Goal: Share content: Share content

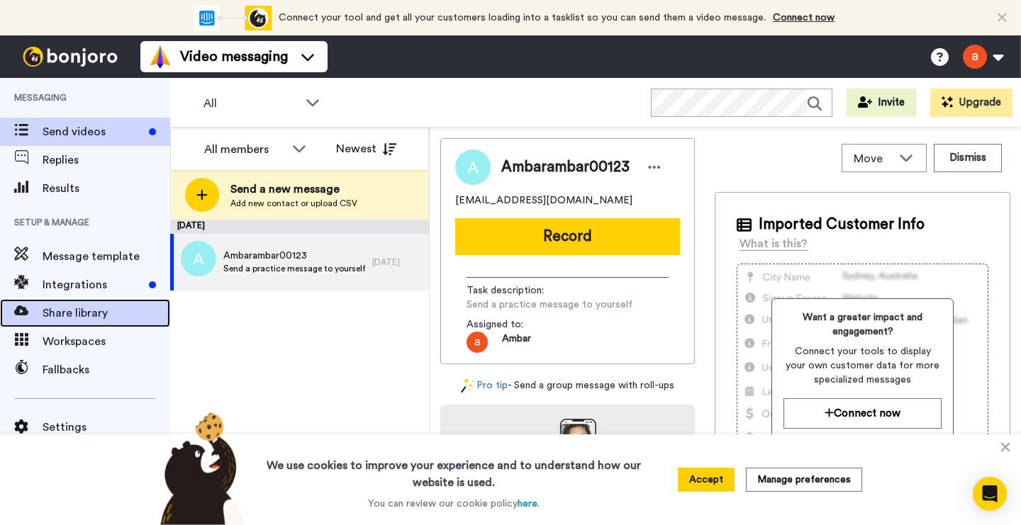
click at [69, 316] on span "Share library" at bounding box center [107, 313] width 128 height 17
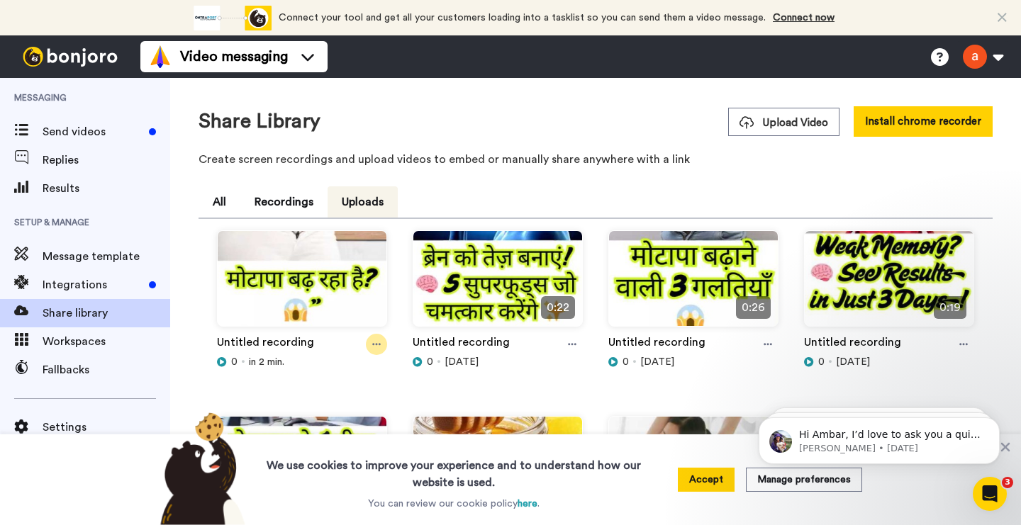
click at [376, 338] on div at bounding box center [376, 344] width 21 height 21
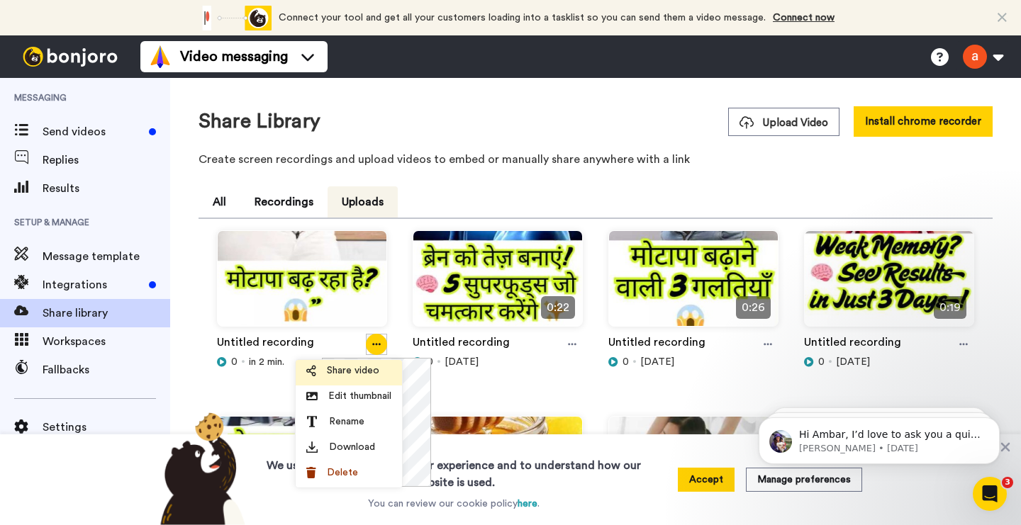
click at [372, 369] on span "Share video" at bounding box center [353, 371] width 52 height 14
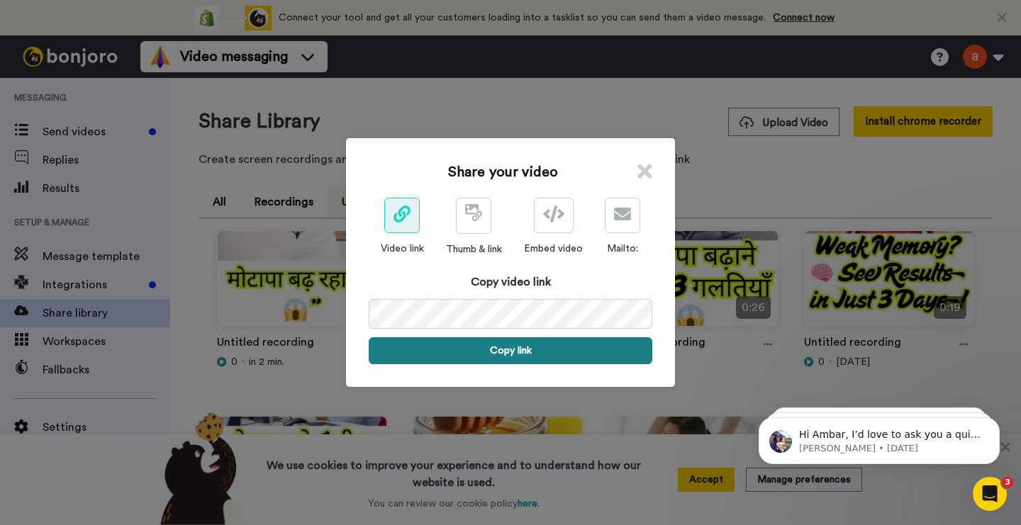
click at [528, 347] on button "Copy link" at bounding box center [511, 350] width 284 height 27
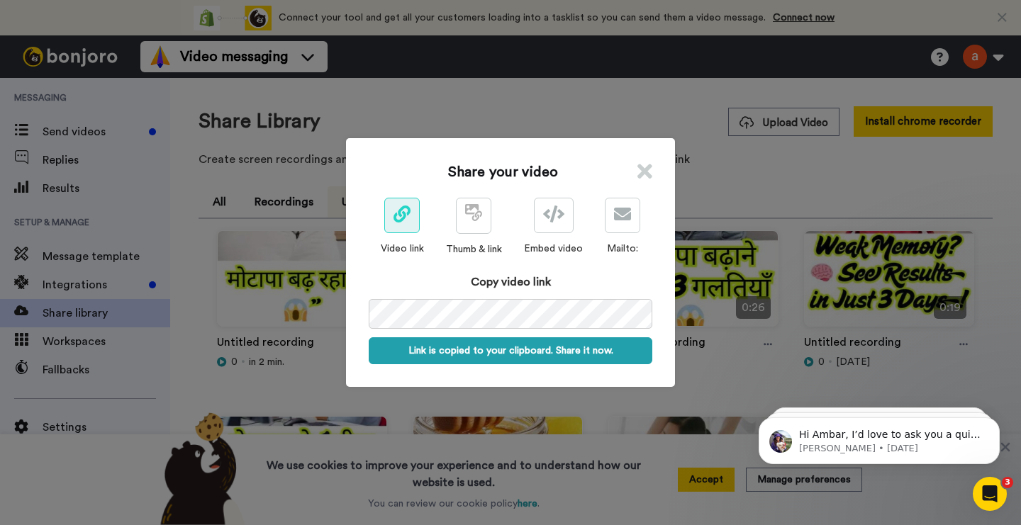
scroll to position [0, 65]
